Goal: Task Accomplishment & Management: Manage account settings

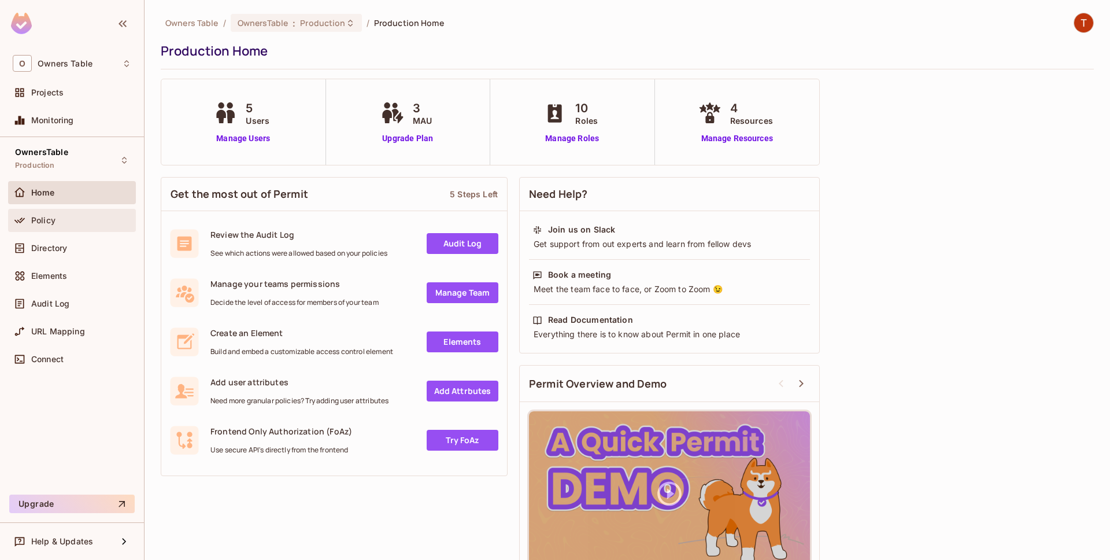
click at [77, 214] on div "Policy" at bounding box center [72, 220] width 119 height 14
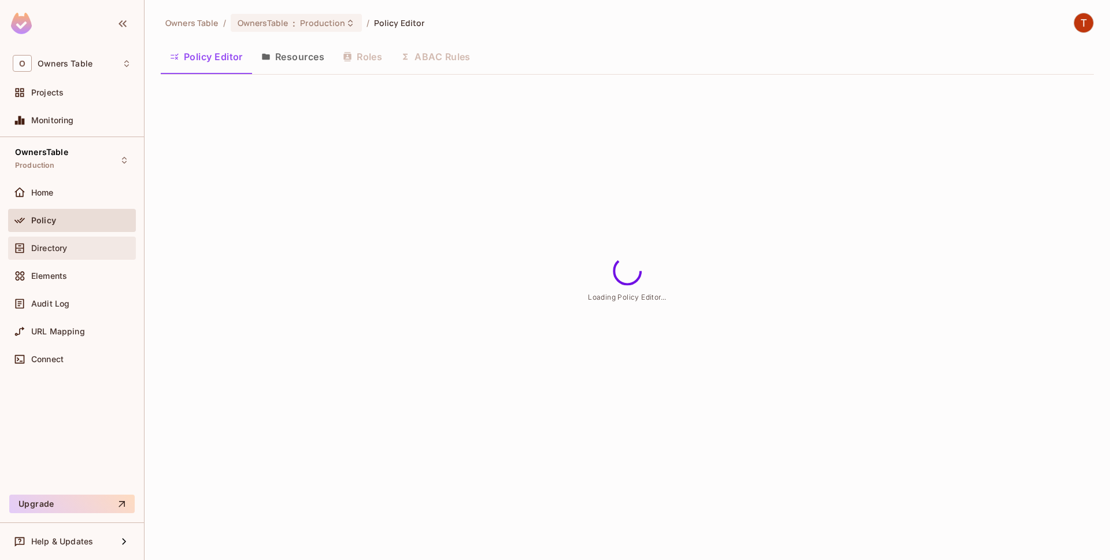
click at [74, 244] on div "Directory" at bounding box center [81, 247] width 100 height 9
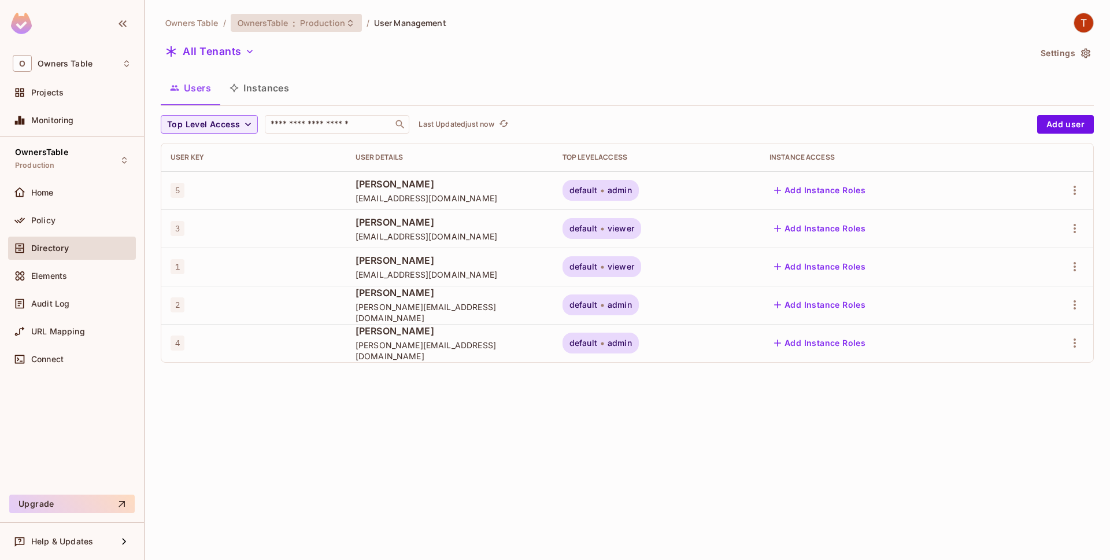
click at [343, 24] on span "Production" at bounding box center [322, 22] width 45 height 11
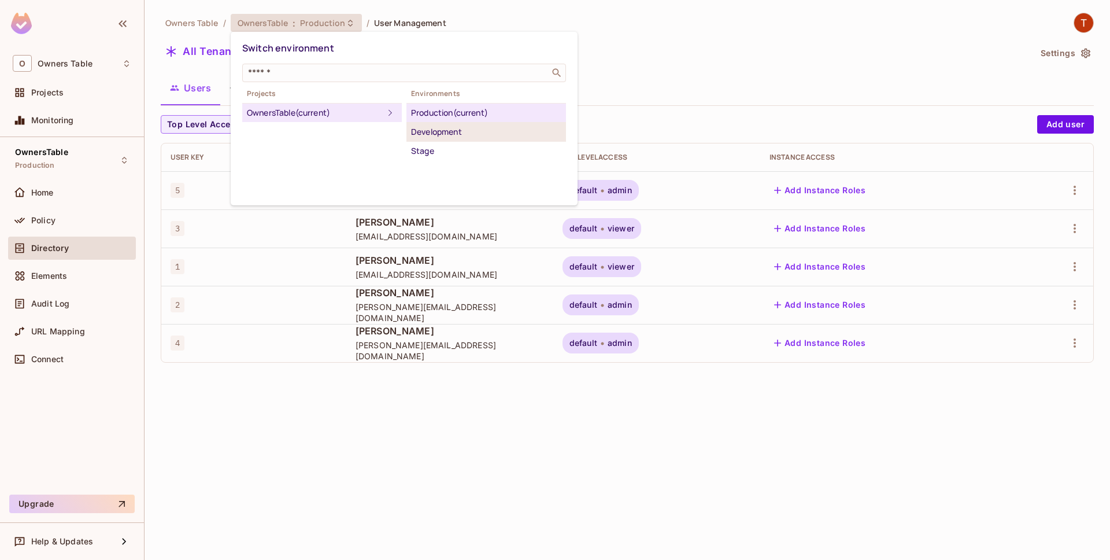
click at [433, 135] on div "Development" at bounding box center [486, 132] width 150 height 14
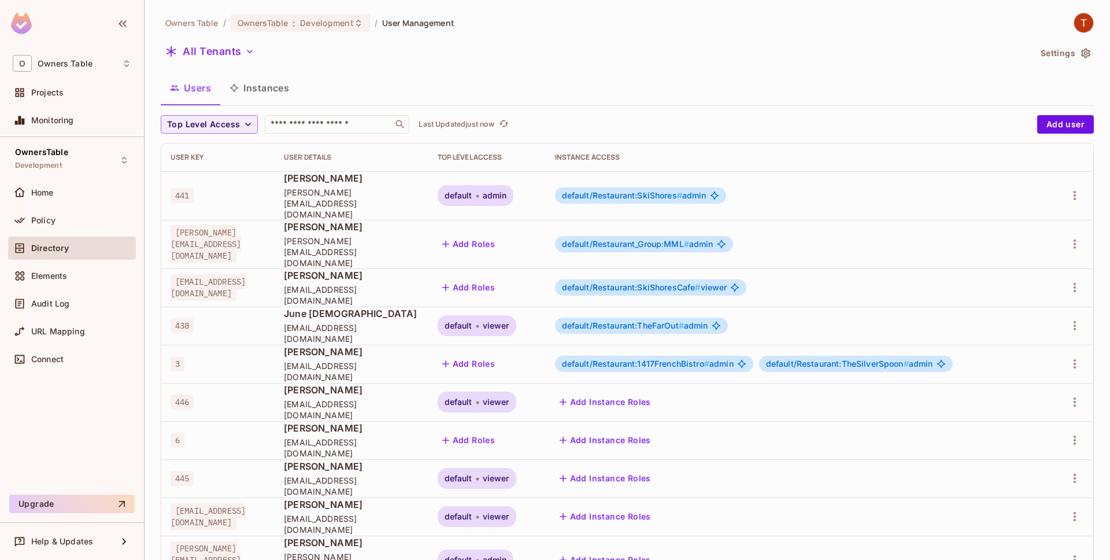
click at [273, 95] on button "Instances" at bounding box center [259, 87] width 78 height 29
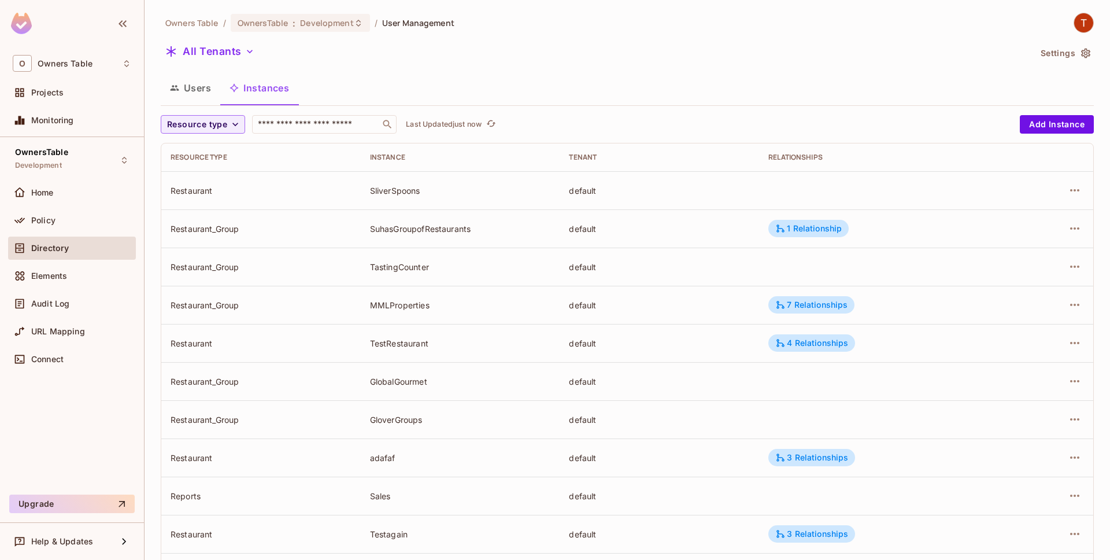
scroll to position [248, 0]
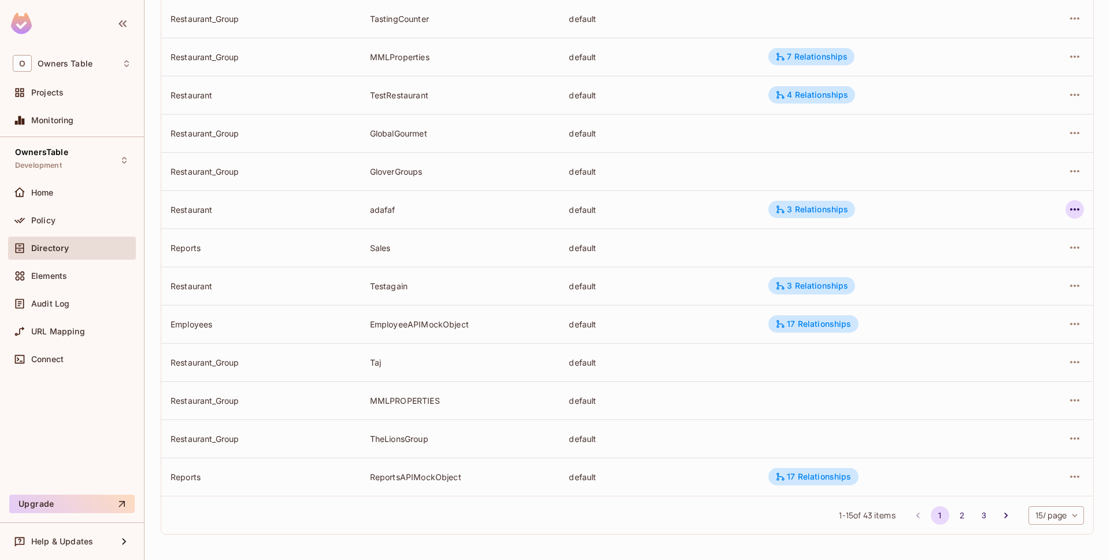
click at [1083, 207] on button "button" at bounding box center [1075, 209] width 19 height 19
click at [990, 284] on div "Delete Resource Instance" at bounding box center [1011, 287] width 100 height 12
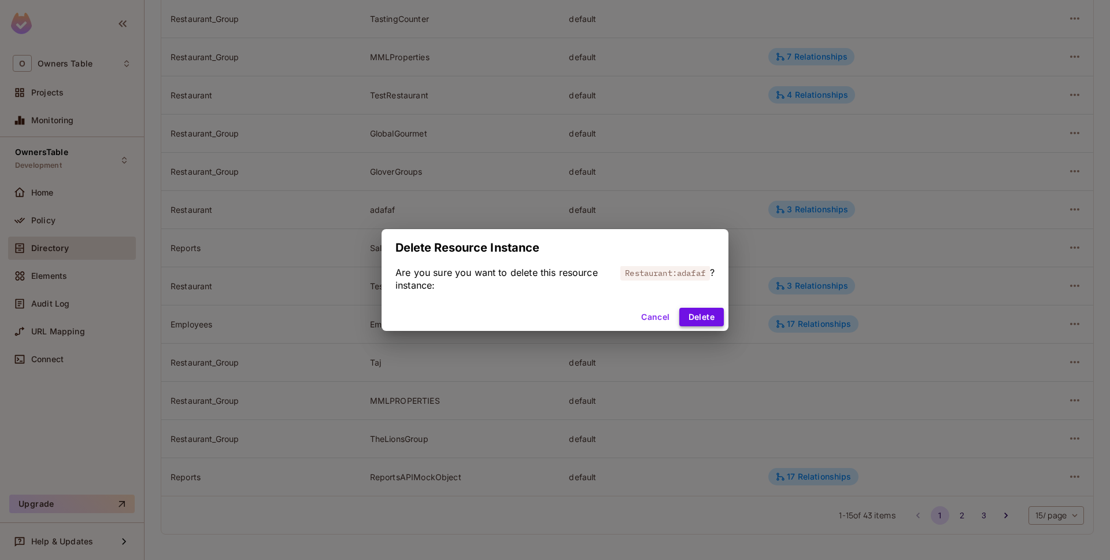
click at [700, 312] on button "Delete" at bounding box center [701, 317] width 45 height 19
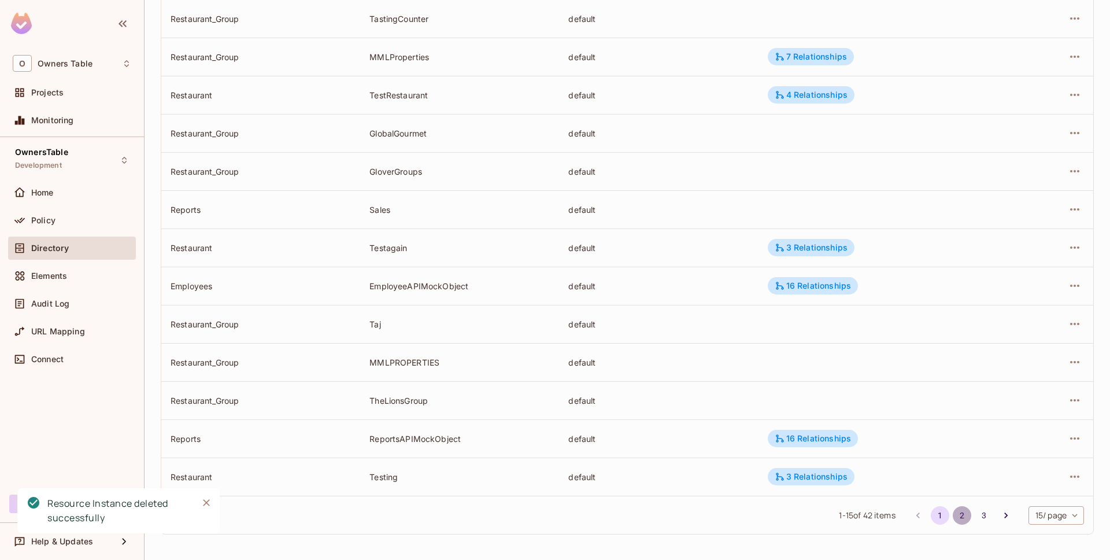
click at [956, 516] on button "2" at bounding box center [962, 515] width 19 height 19
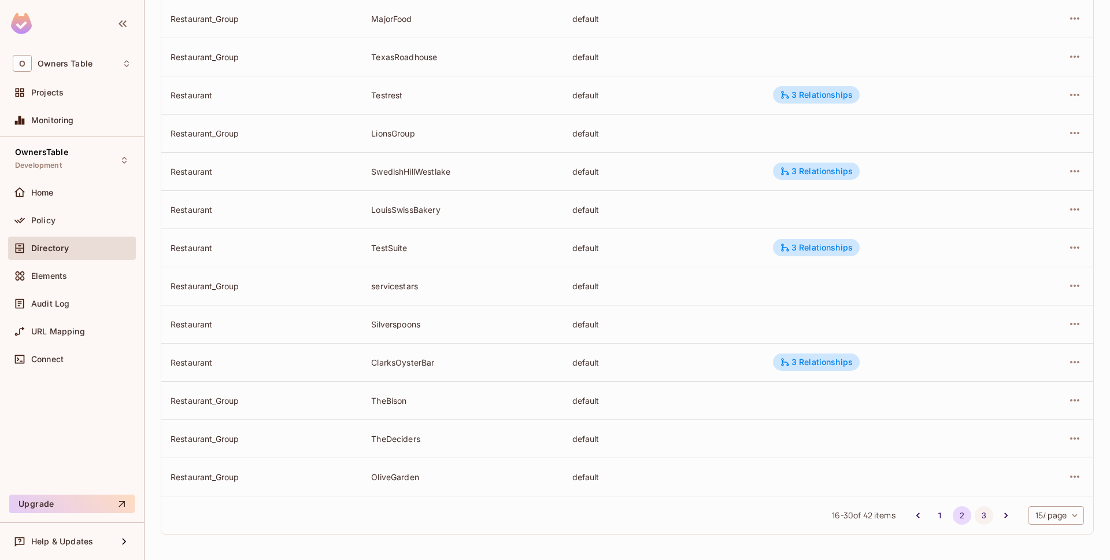
click at [982, 515] on button "3" at bounding box center [984, 515] width 19 height 19
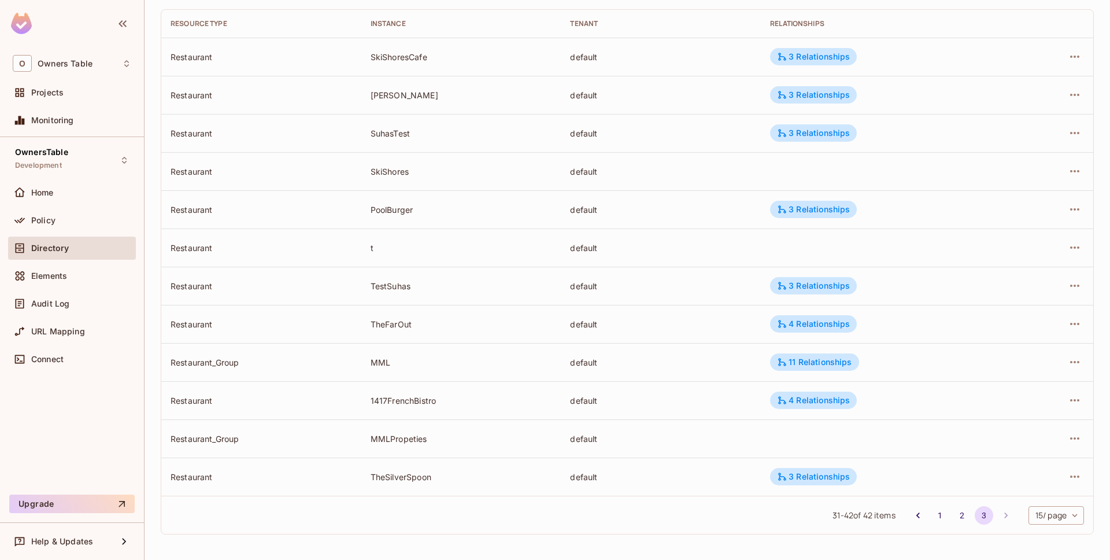
scroll to position [0, 0]
